Goal: Manage account settings

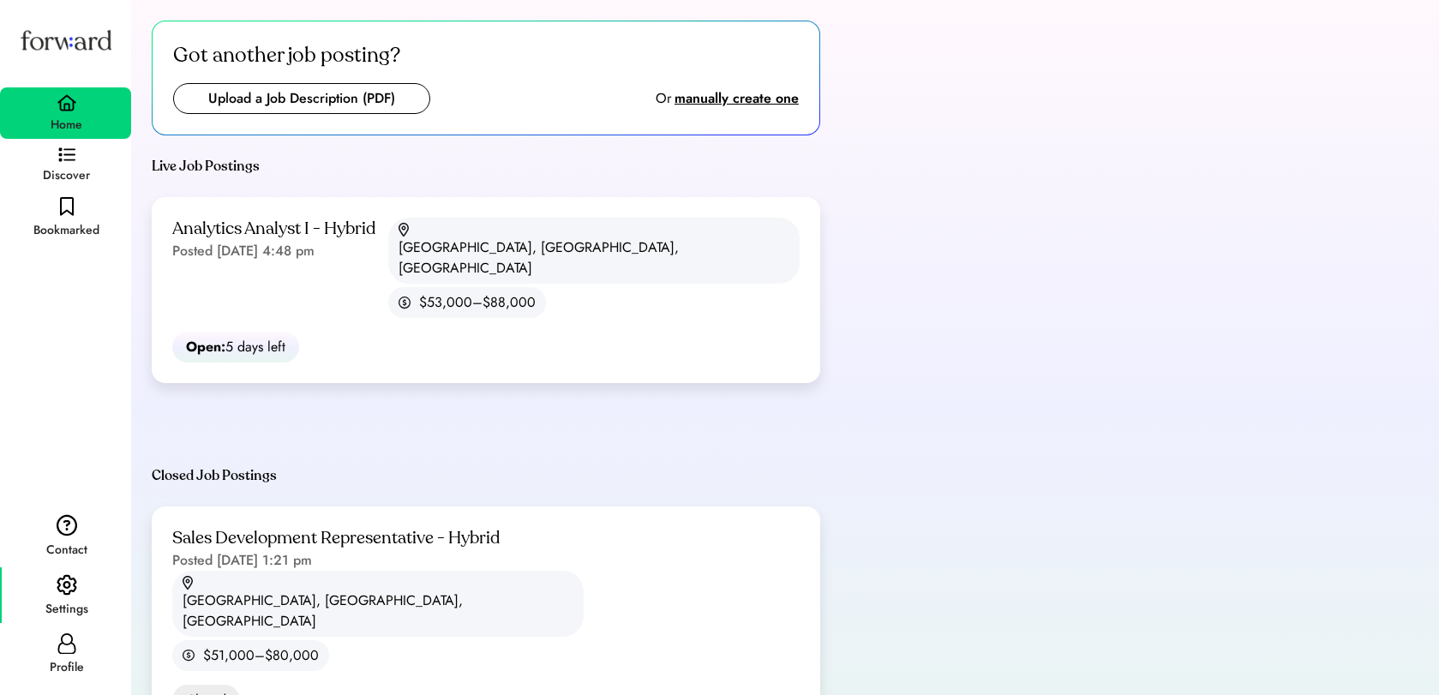
click at [71, 585] on img at bounding box center [67, 585] width 21 height 22
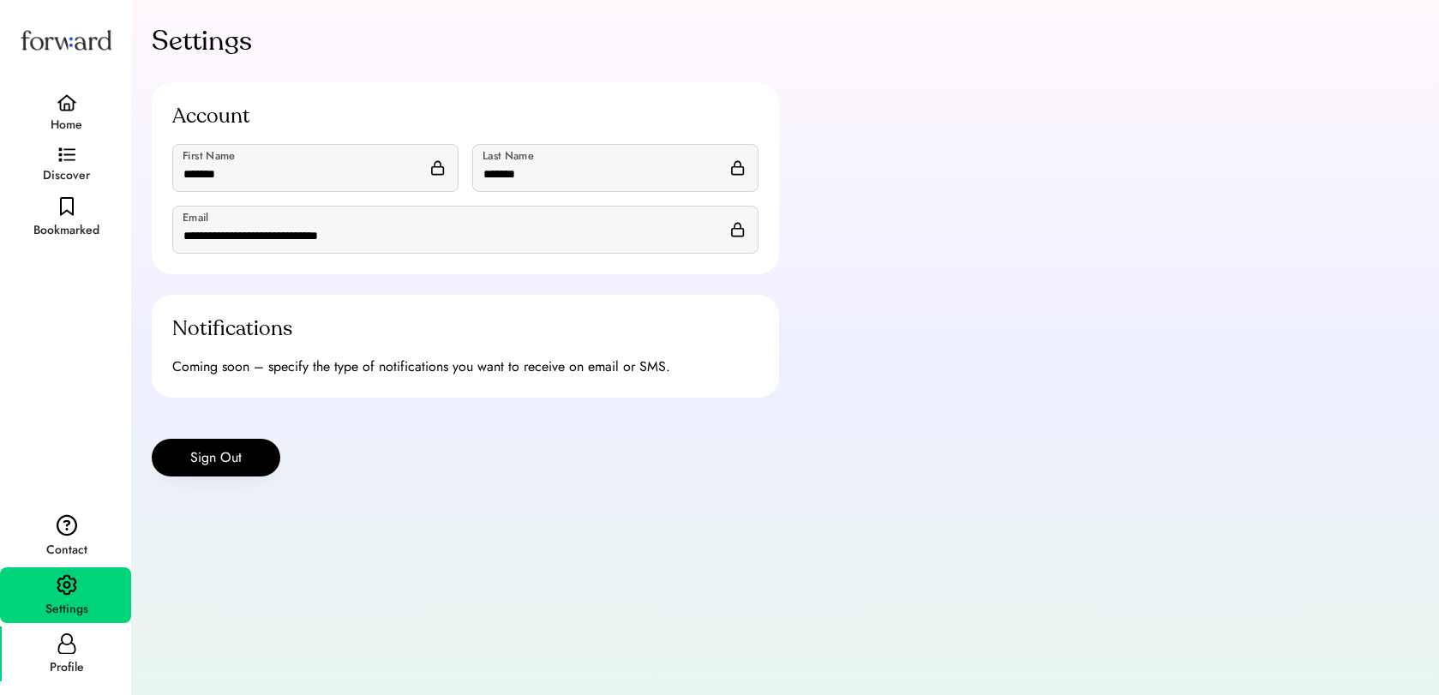
click at [68, 651] on icon at bounding box center [67, 643] width 21 height 21
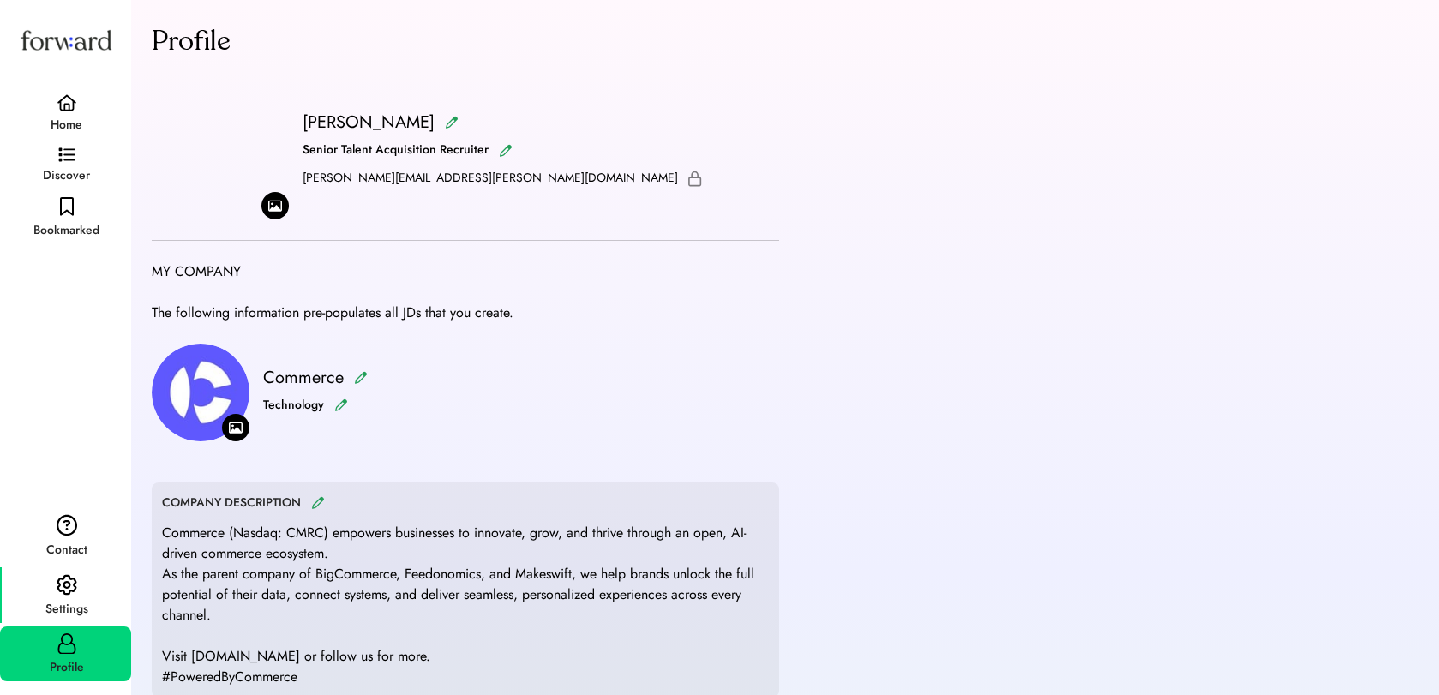
click at [70, 585] on img at bounding box center [67, 585] width 21 height 22
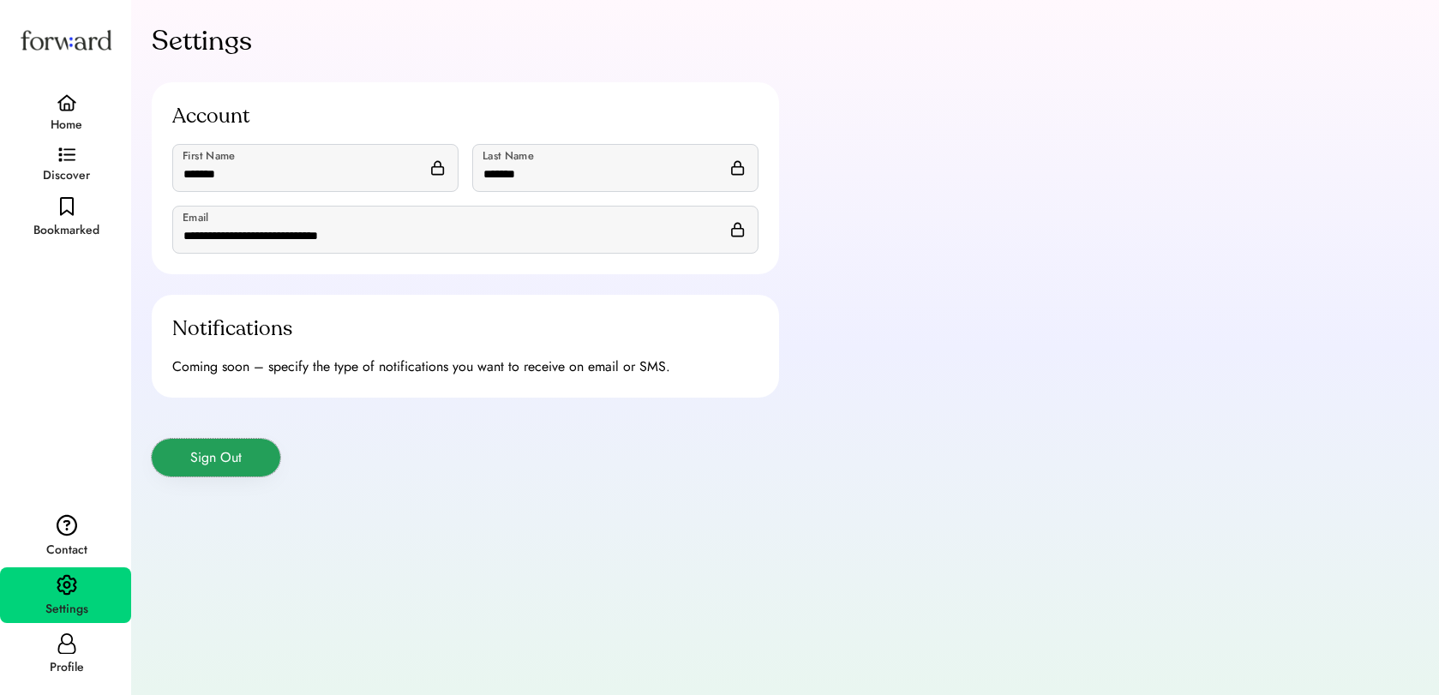
click at [237, 456] on button "Sign Out" at bounding box center [216, 458] width 129 height 38
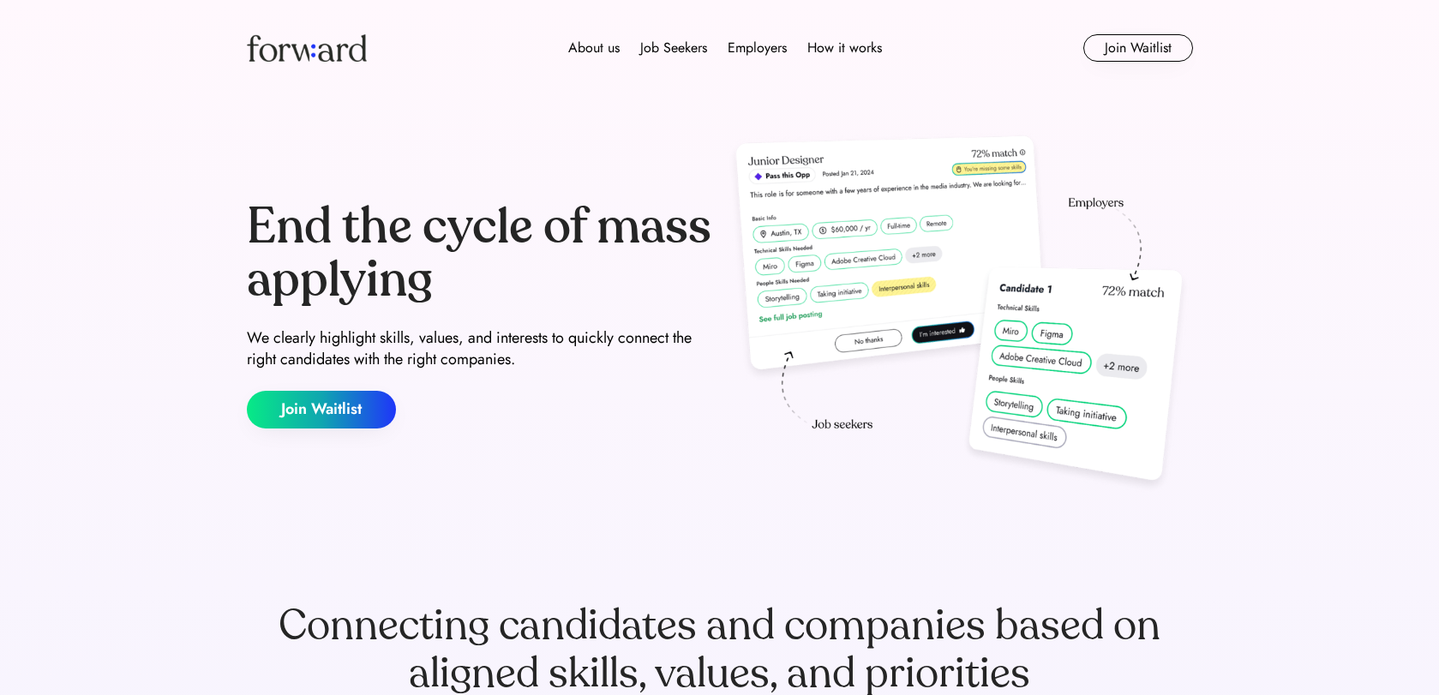
click at [289, 47] on img at bounding box center [307, 47] width 120 height 27
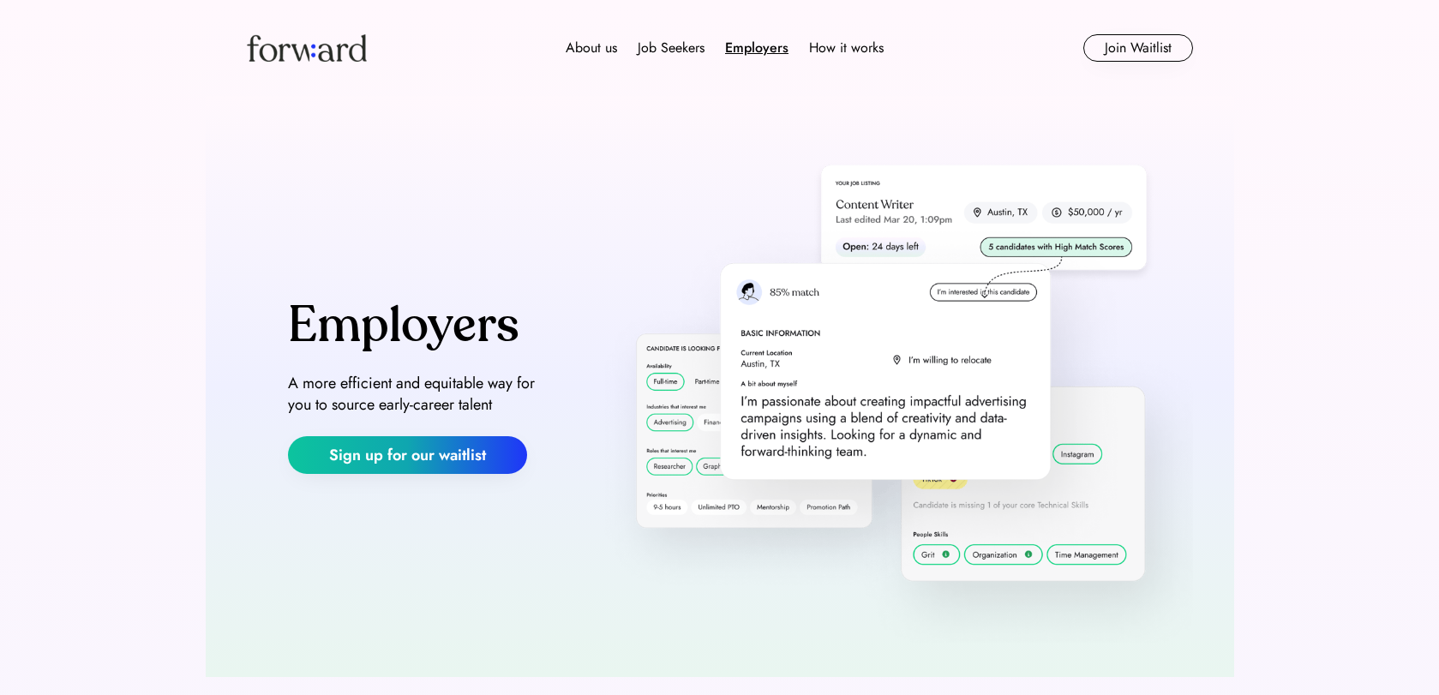
click at [294, 49] on img at bounding box center [307, 47] width 120 height 27
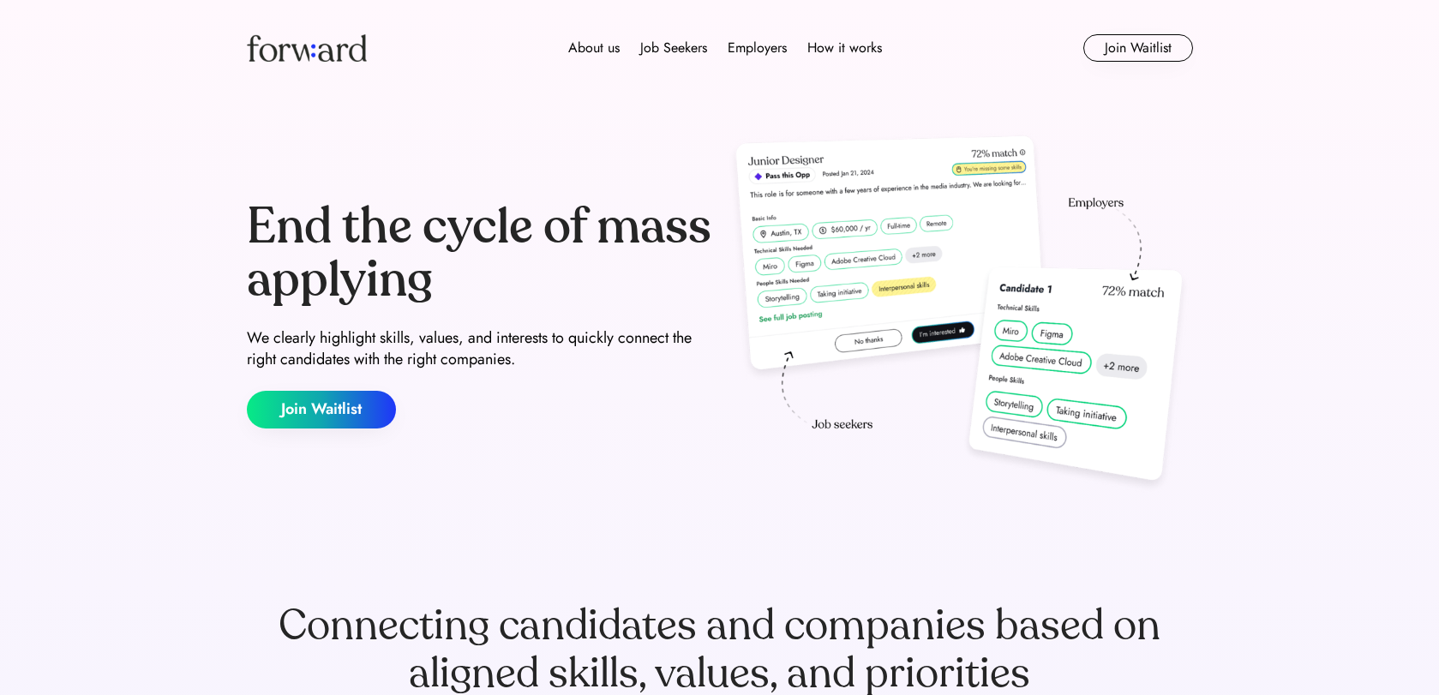
scroll to position [18, 0]
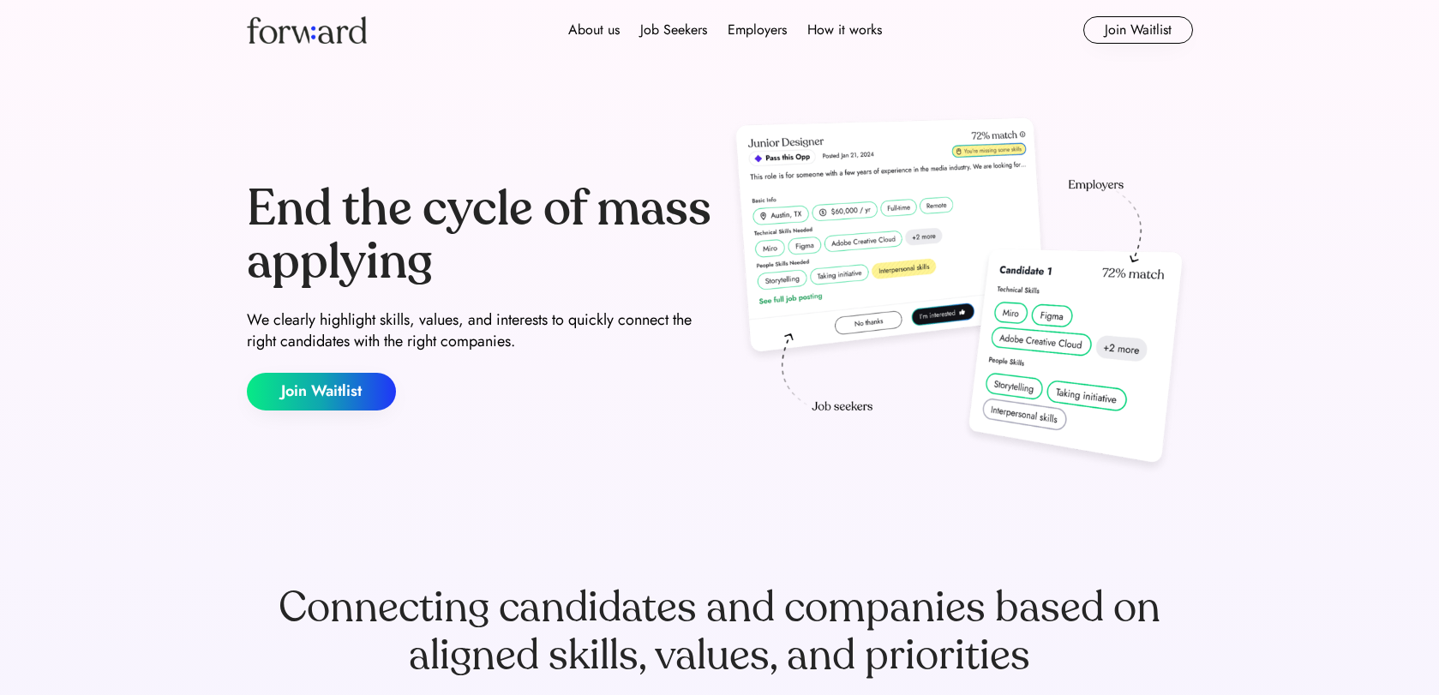
click at [282, 34] on img at bounding box center [307, 29] width 120 height 27
